Goal: Find specific page/section: Find specific page/section

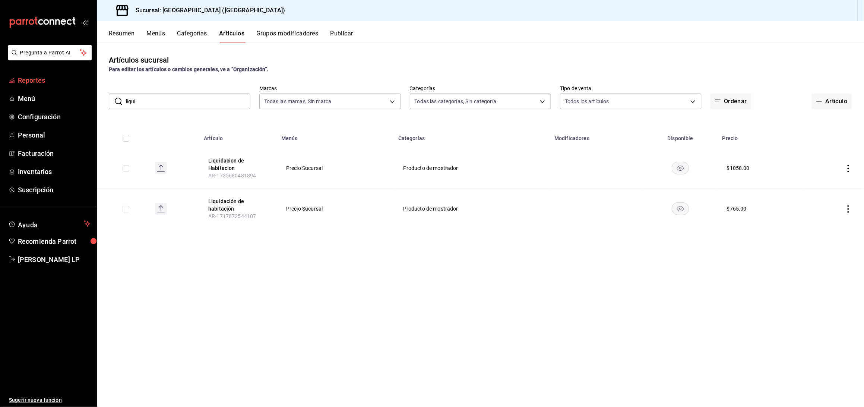
click at [35, 78] on span "Reportes" at bounding box center [54, 80] width 73 height 10
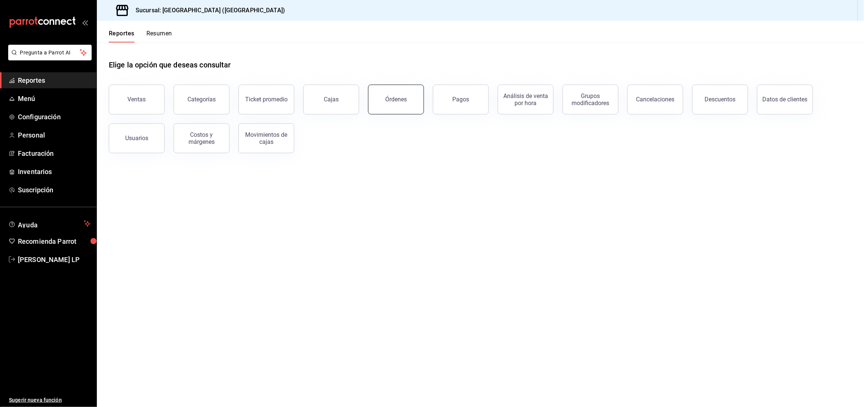
click at [382, 104] on button "Órdenes" at bounding box center [396, 100] width 56 height 30
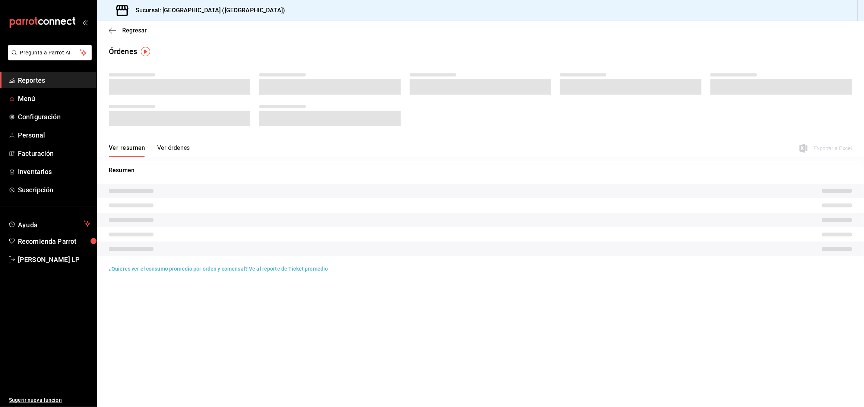
click at [49, 80] on span "Reportes" at bounding box center [54, 80] width 73 height 10
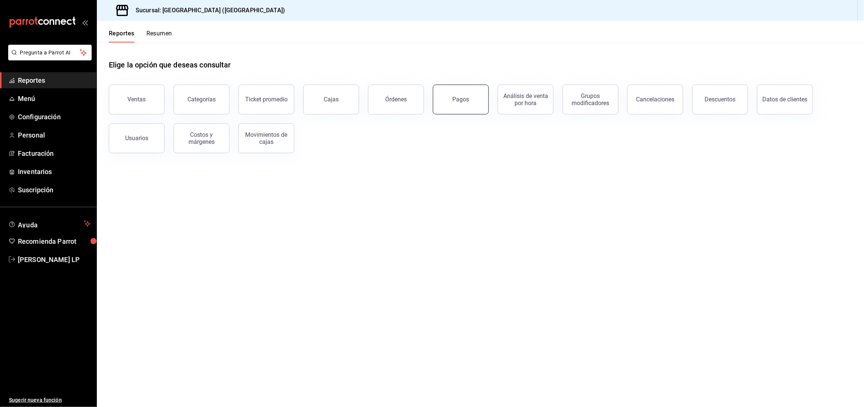
click at [456, 85] on button "Pagos" at bounding box center [461, 100] width 56 height 30
